Goal: Task Accomplishment & Management: Use online tool/utility

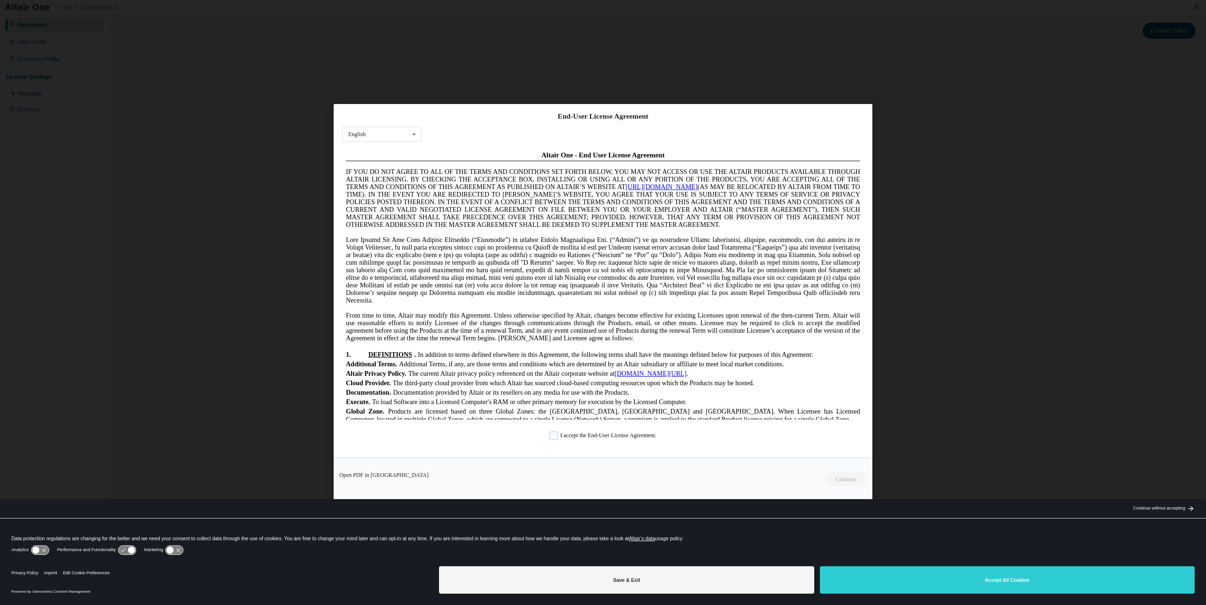
click at [554, 434] on label "I accept the End-User License Agreement." at bounding box center [603, 436] width 107 height 8
click at [840, 478] on button "Continue" at bounding box center [845, 480] width 41 height 14
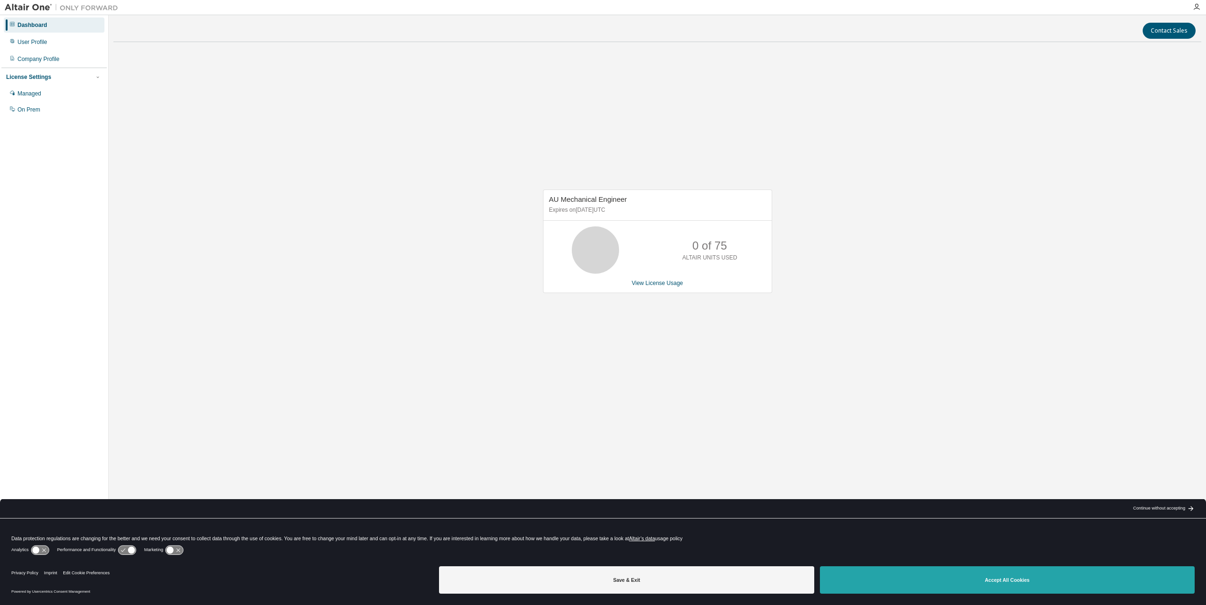
click at [954, 572] on button "Accept All Cookies" at bounding box center [1007, 579] width 375 height 27
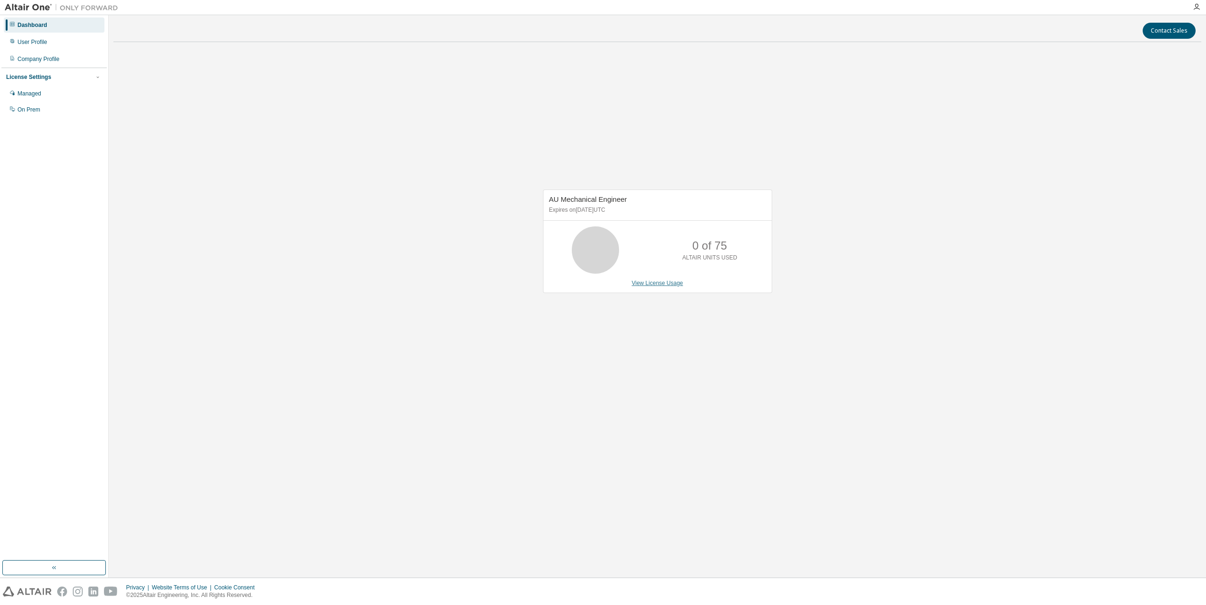
click at [664, 284] on link "View License Usage" at bounding box center [658, 283] width 52 height 7
